Goal: Task Accomplishment & Management: Complete application form

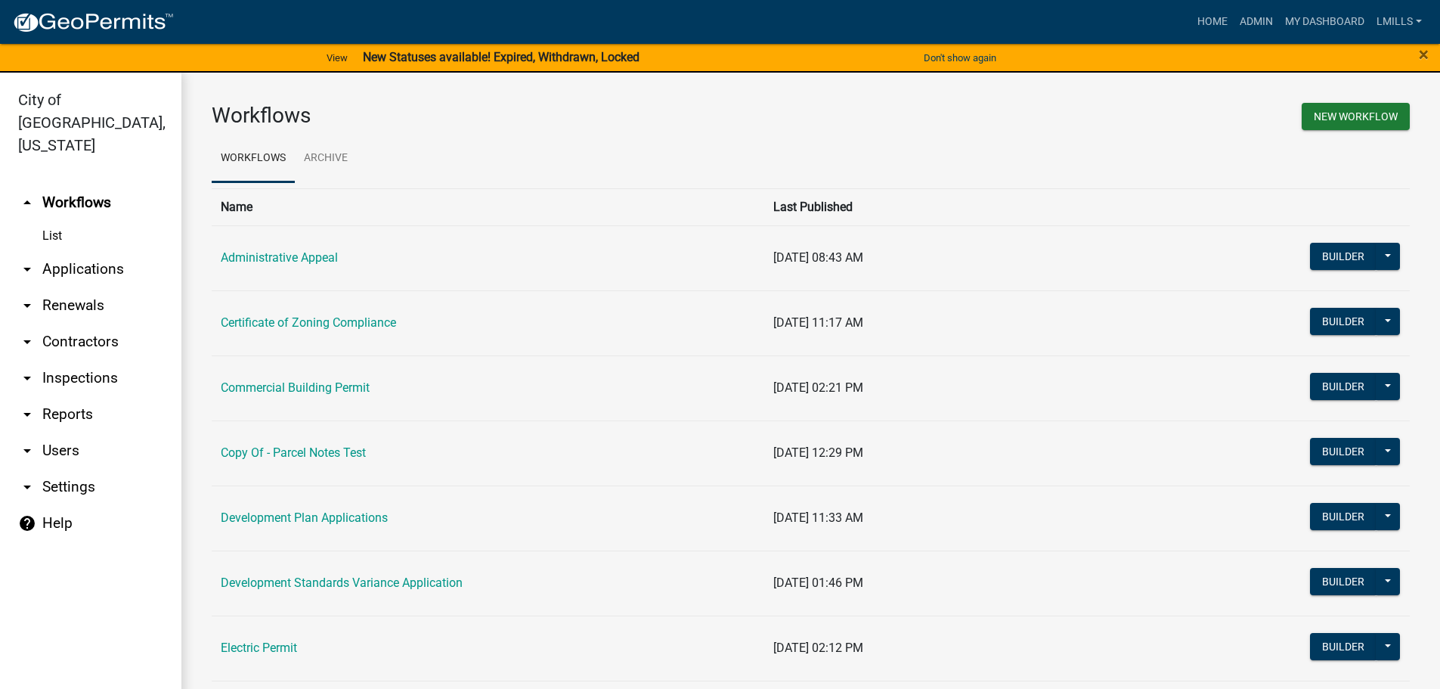
click at [90, 251] on link "arrow_drop_down Applications" at bounding box center [90, 269] width 181 height 36
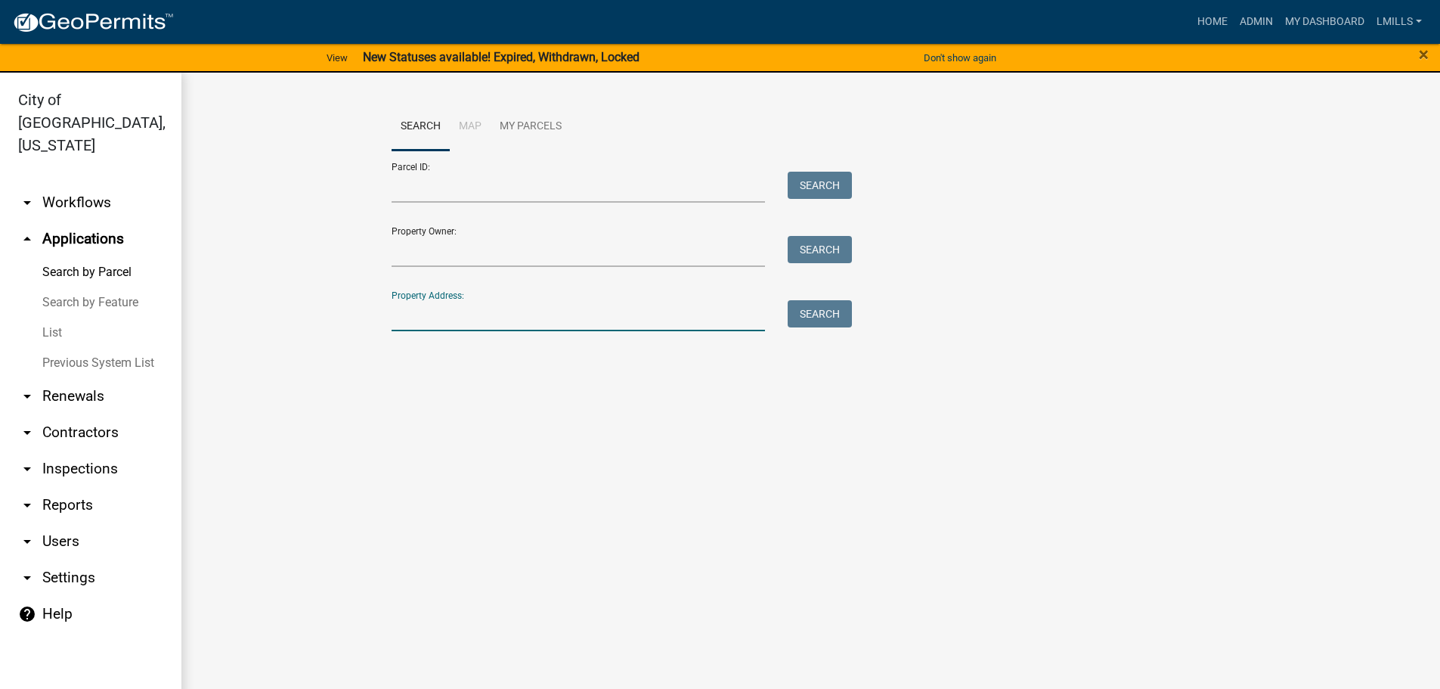
click at [448, 302] on input "Property Address:" at bounding box center [579, 315] width 374 height 31
type input "1439 10th"
click at [821, 311] on button "Search" at bounding box center [820, 313] width 64 height 27
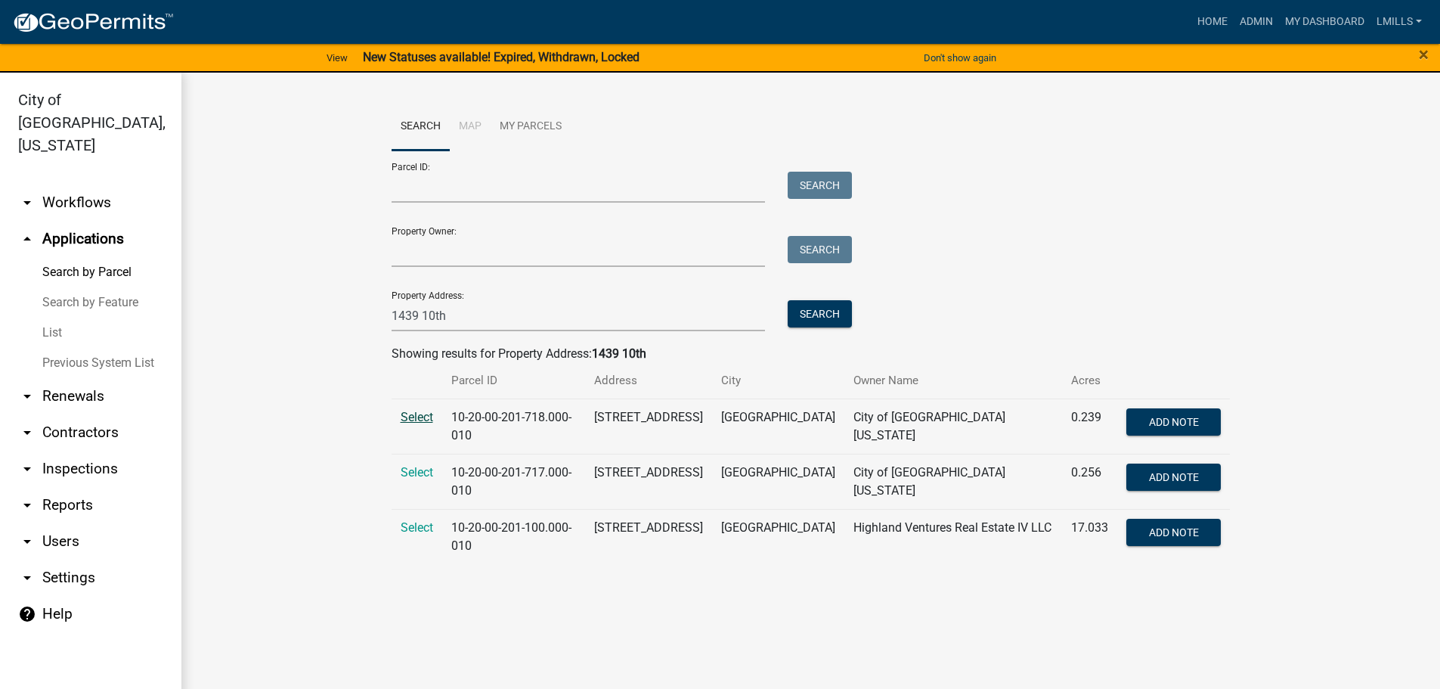
click at [420, 416] on span "Select" at bounding box center [417, 417] width 33 height 14
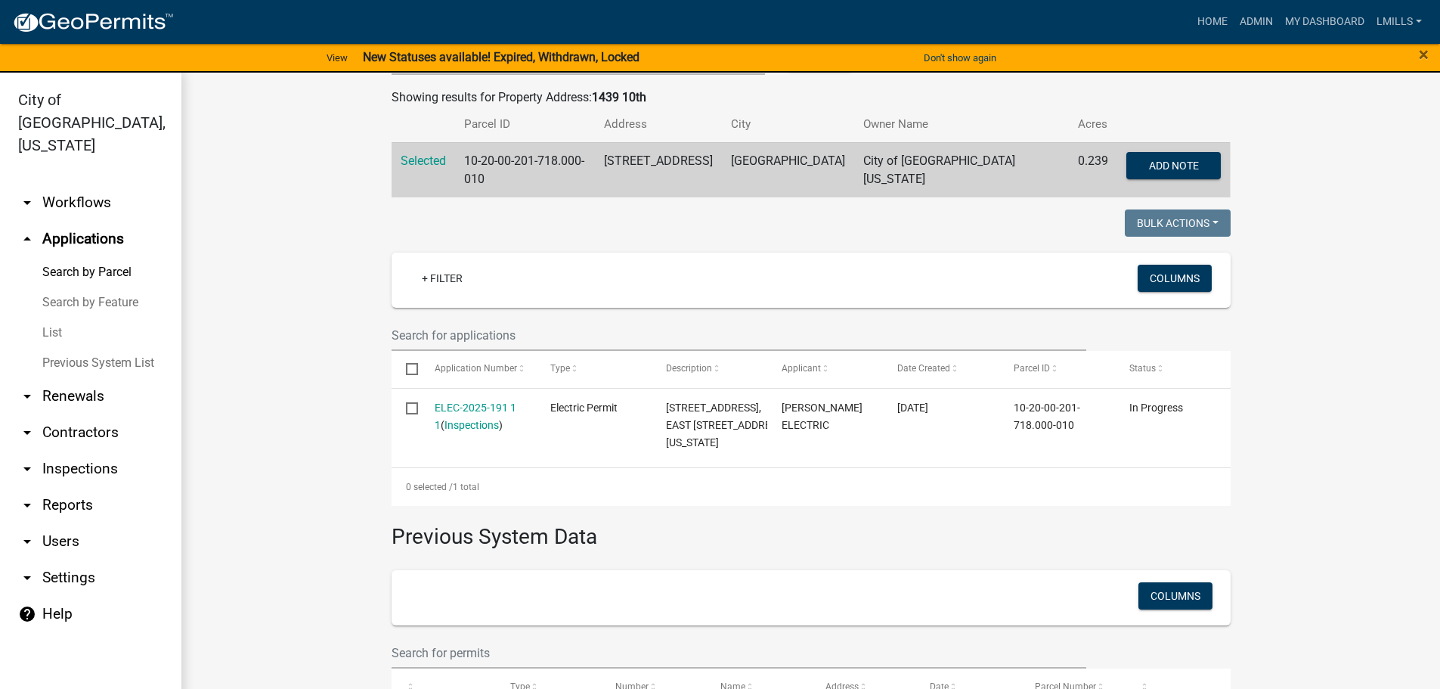
scroll to position [76, 0]
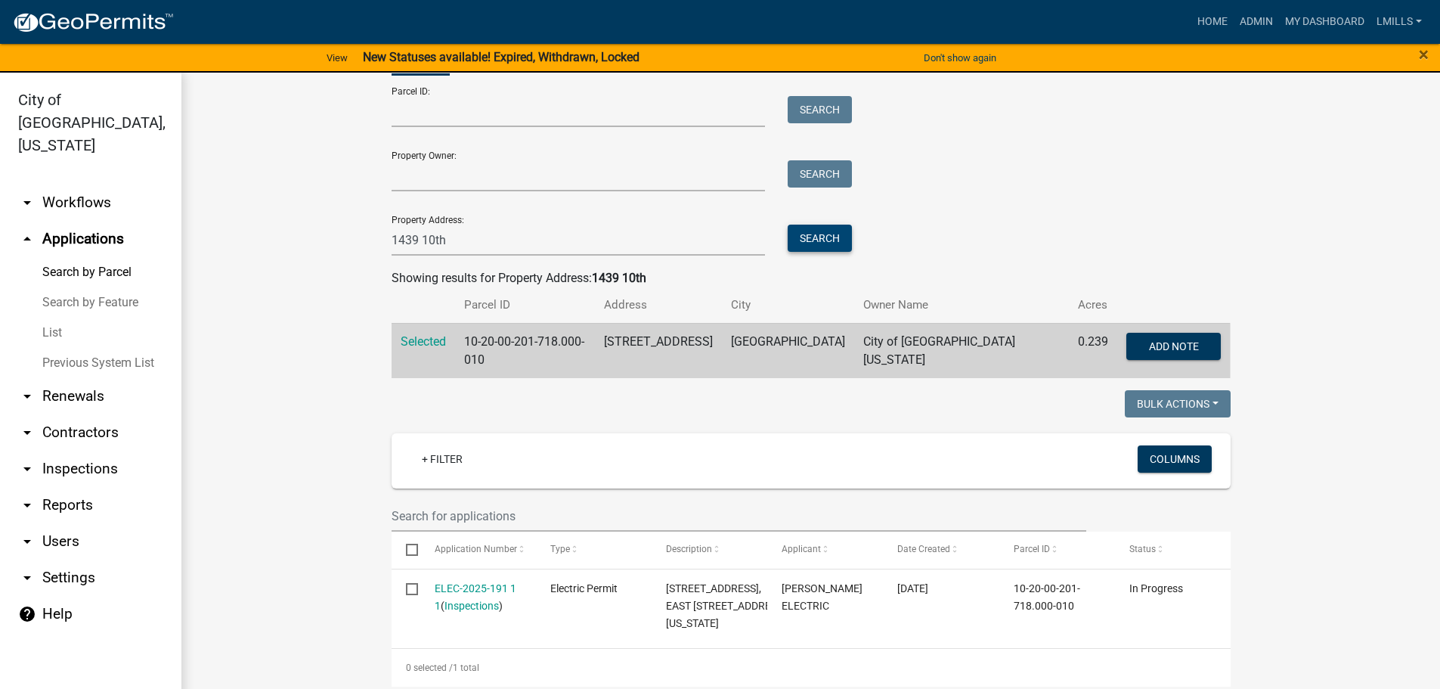
click at [803, 235] on button "Search" at bounding box center [820, 238] width 64 height 27
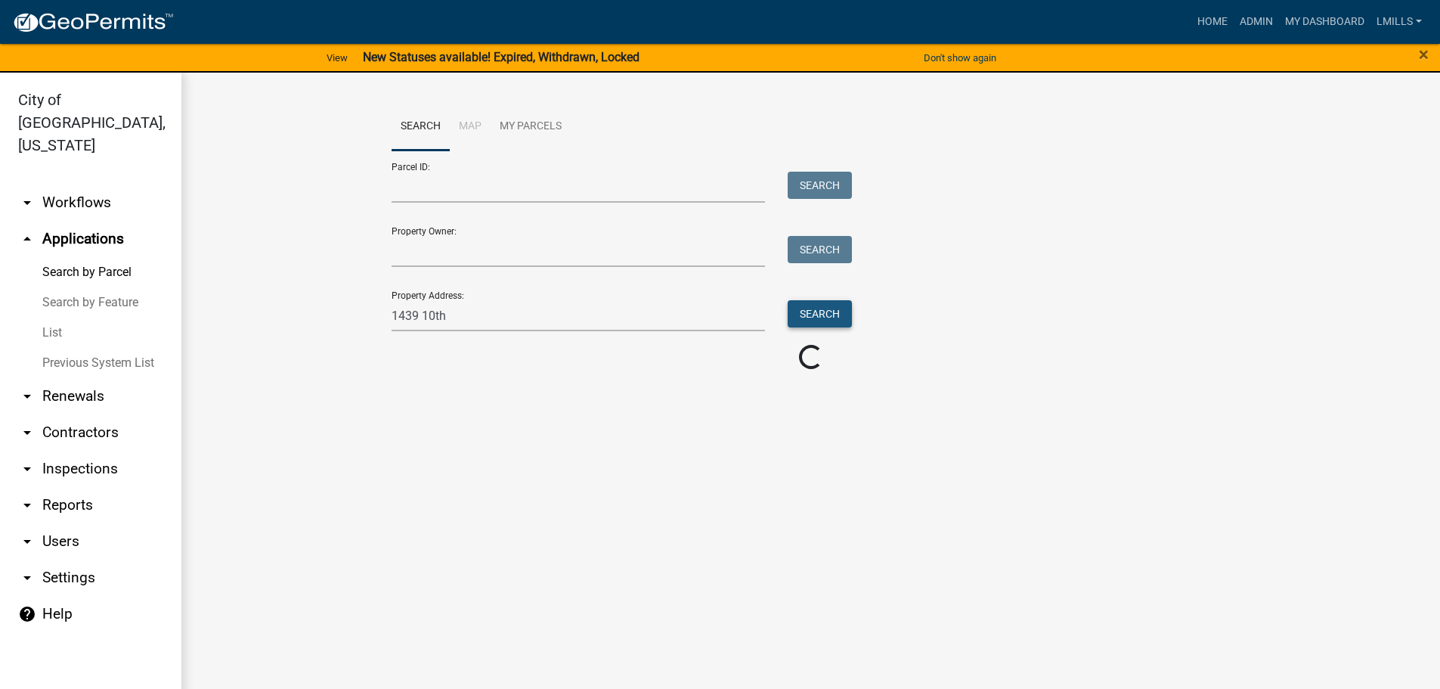
scroll to position [0, 0]
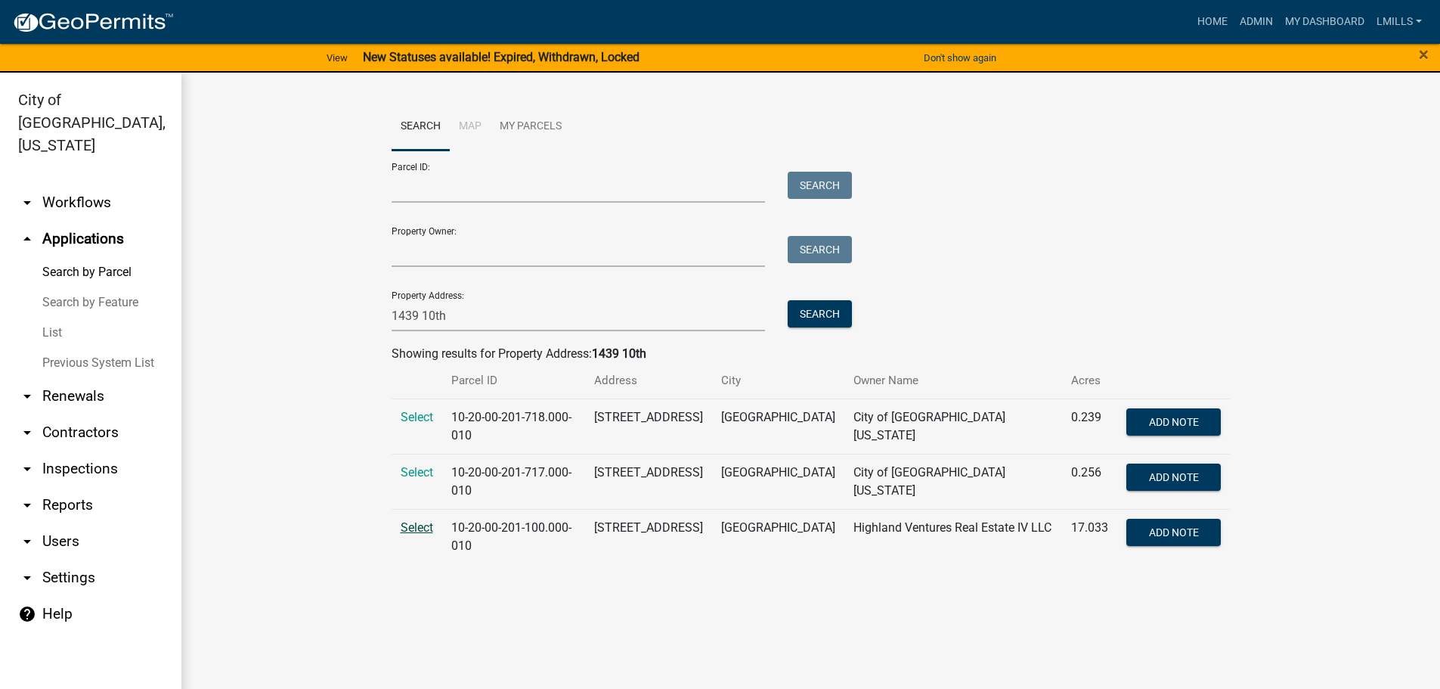
click at [420, 527] on span "Select" at bounding box center [417, 527] width 33 height 14
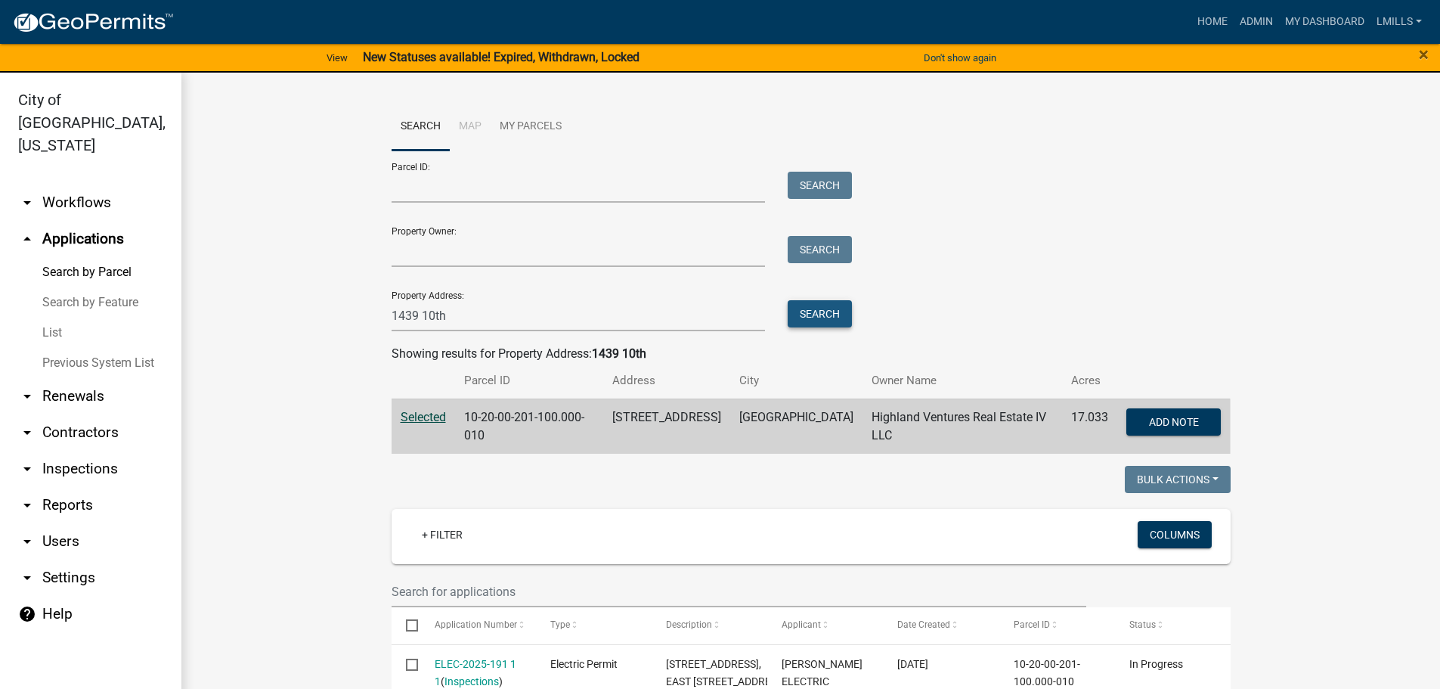
click at [838, 318] on button "Search" at bounding box center [820, 313] width 64 height 27
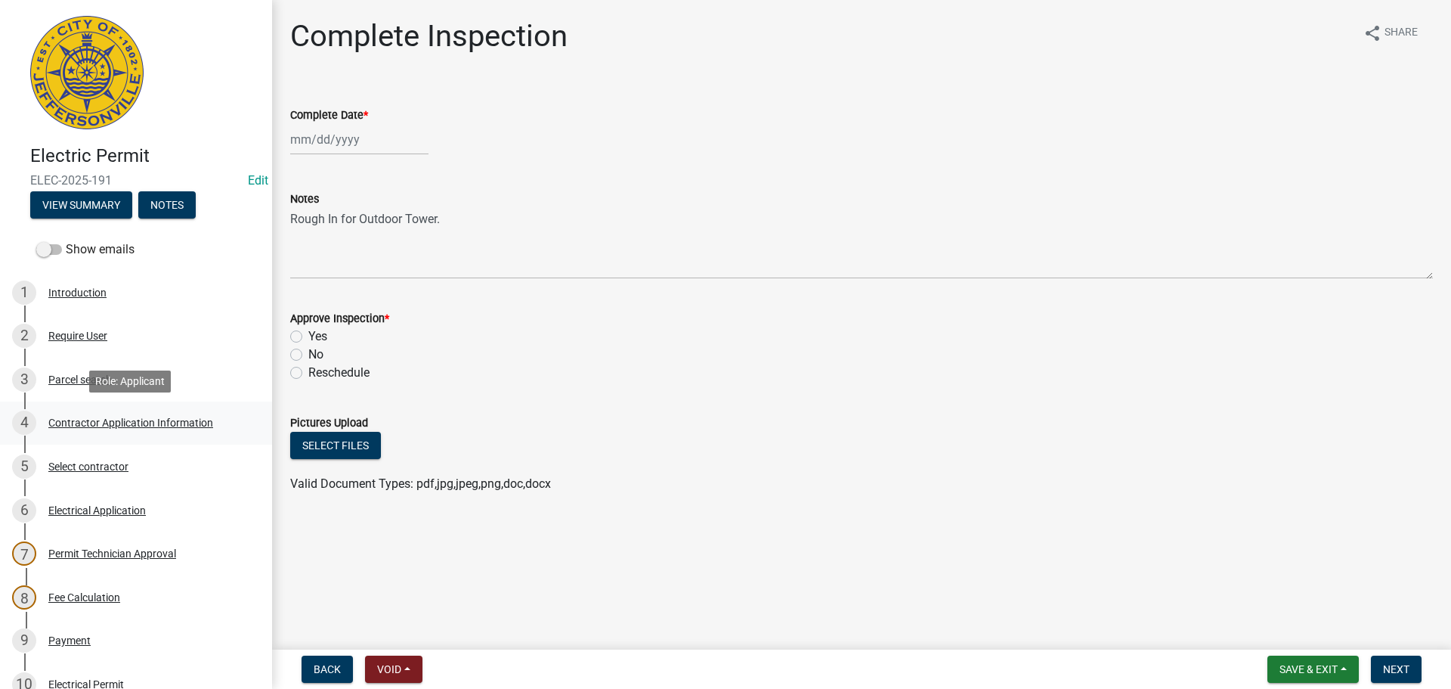
click at [132, 418] on div "Contractor Application Information" at bounding box center [130, 422] width 165 height 11
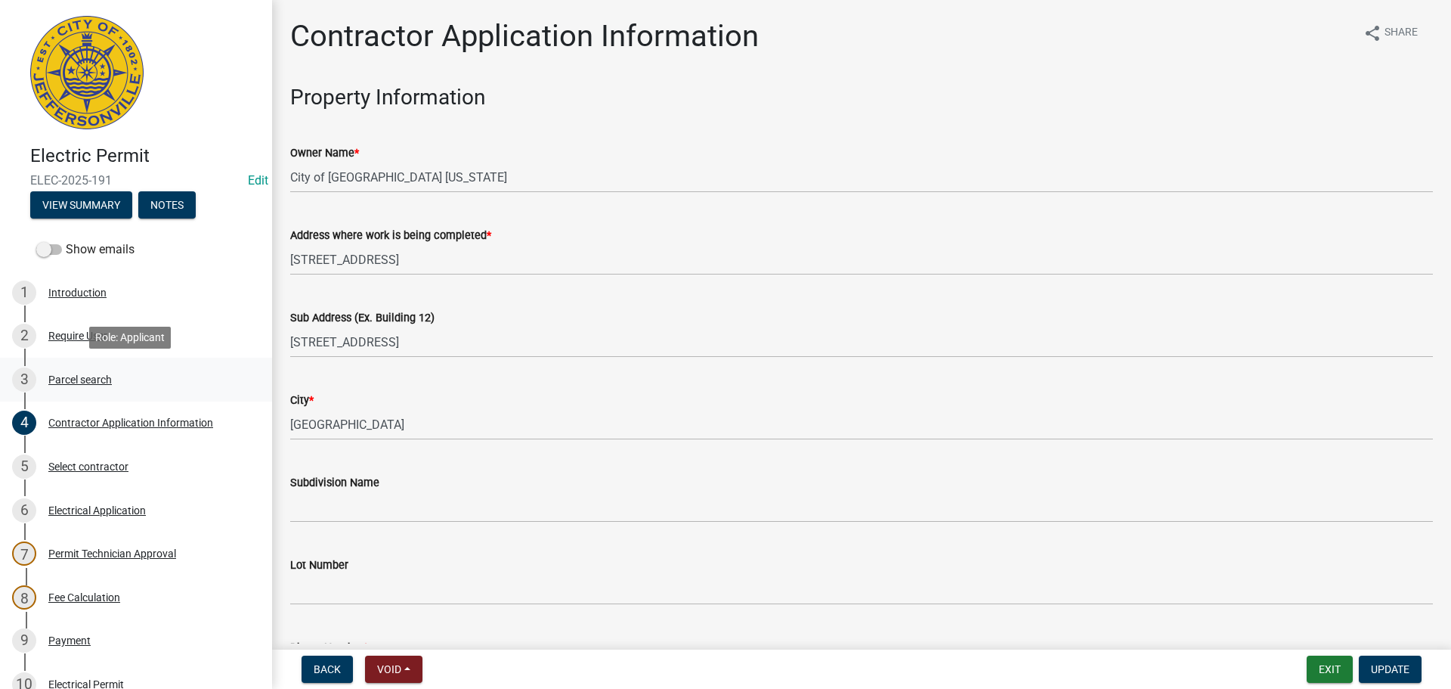
click at [91, 379] on div "Parcel search" at bounding box center [80, 379] width 64 height 11
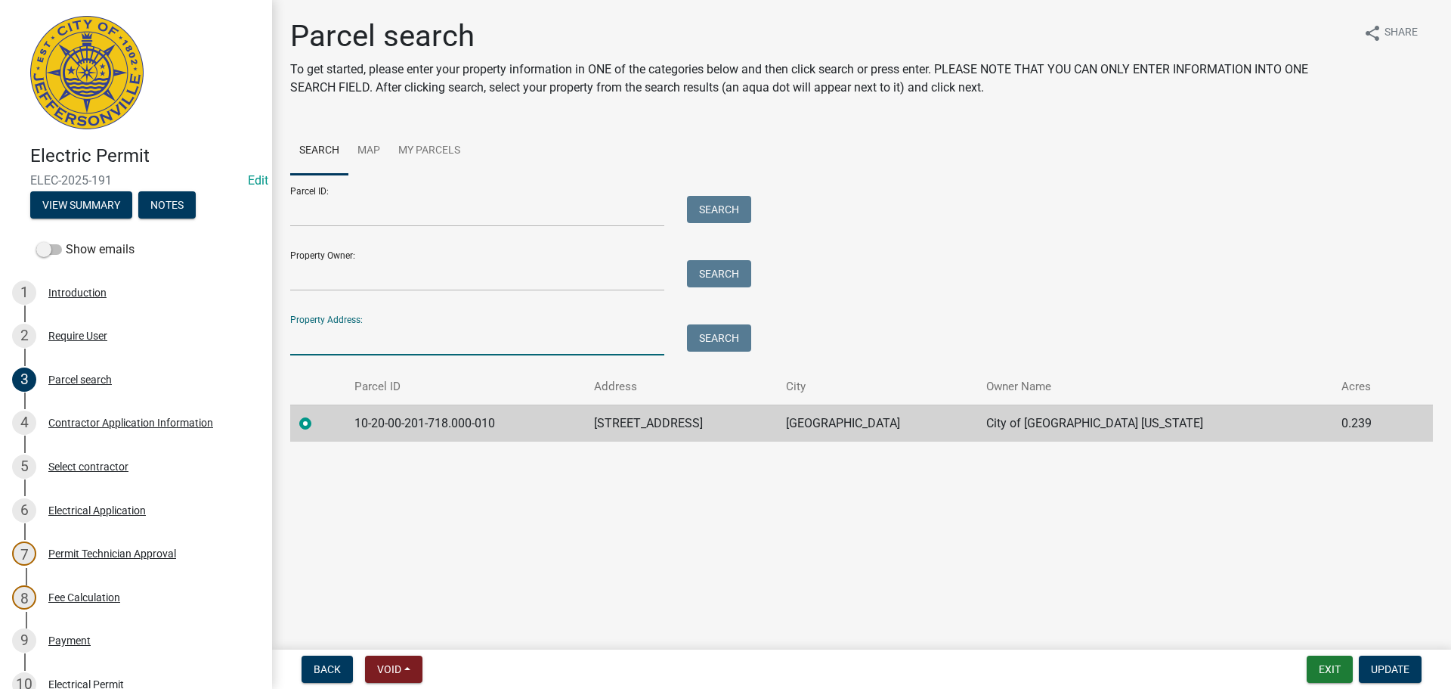
drag, startPoint x: 336, startPoint y: 337, endPoint x: 339, endPoint y: 330, distance: 8.1
click at [339, 330] on input "Property Address:" at bounding box center [477, 339] width 374 height 31
type input "1439 Tenth"
click at [710, 330] on button "Search" at bounding box center [719, 337] width 64 height 27
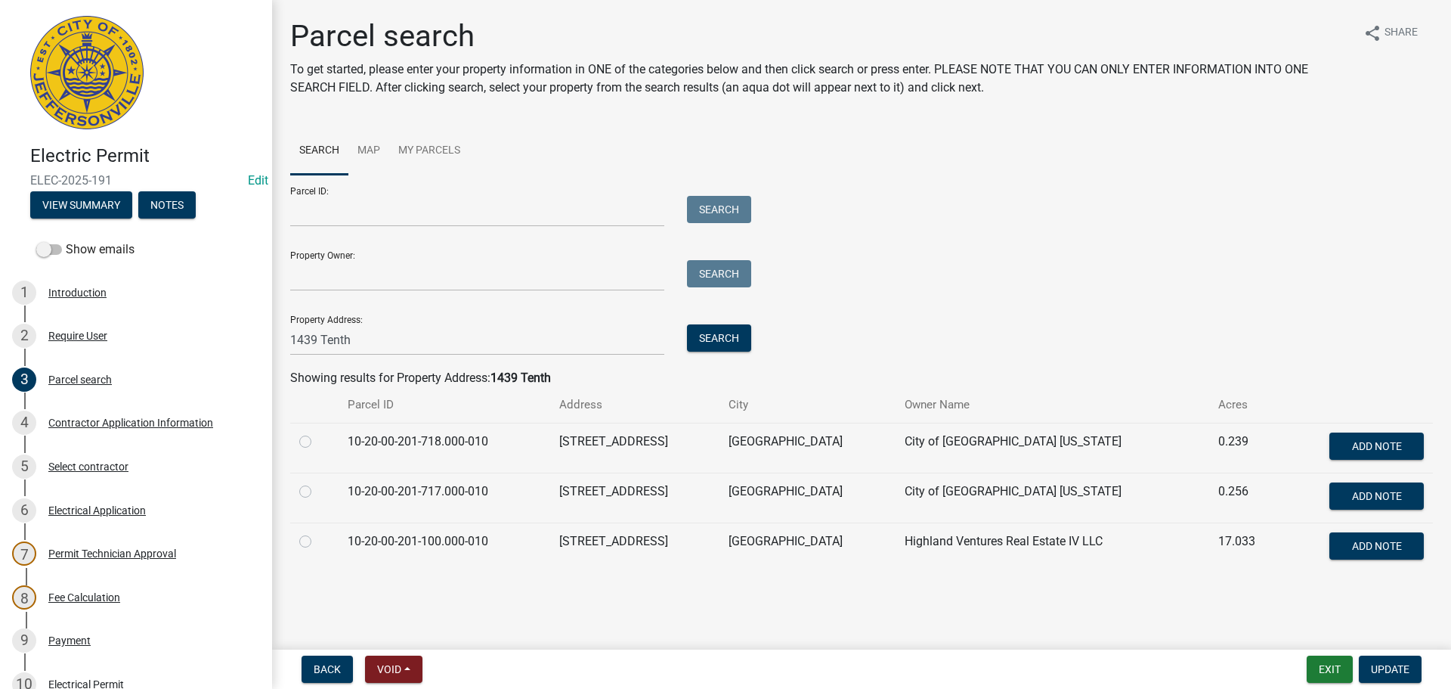
click at [318, 532] on label at bounding box center [318, 532] width 0 height 0
click at [318, 538] on input "radio" at bounding box center [323, 537] width 10 height 10
radio input "true"
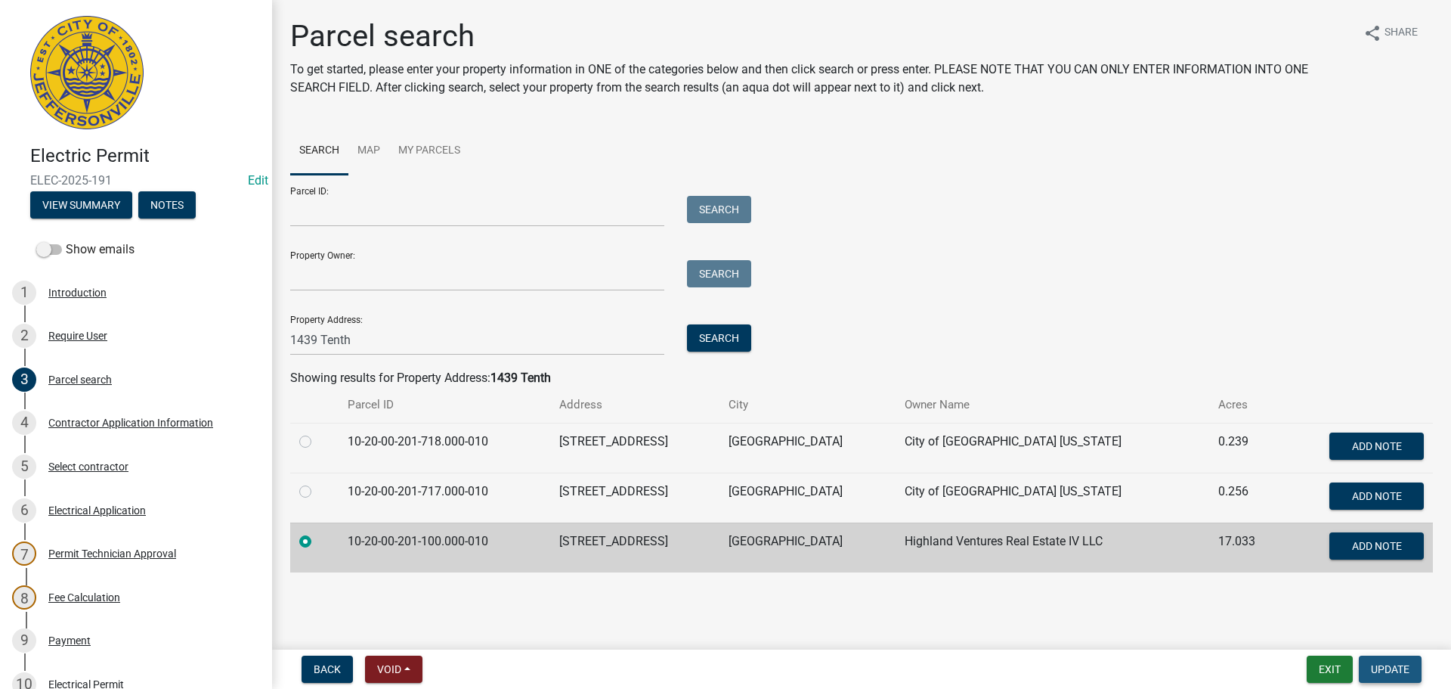
click at [1406, 667] on span "Update" at bounding box center [1390, 669] width 39 height 12
